Goal: Transaction & Acquisition: Purchase product/service

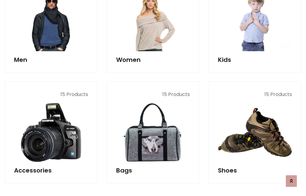
scroll to position [204, 0]
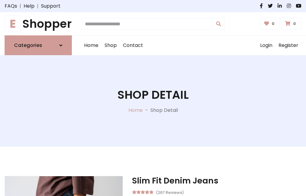
click at [38, 24] on h1 "E Shopper" at bounding box center [38, 23] width 67 height 13
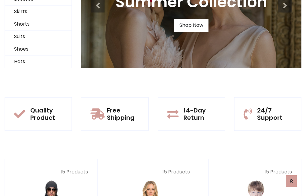
scroll to position [59, 0]
